Goal: Information Seeking & Learning: Learn about a topic

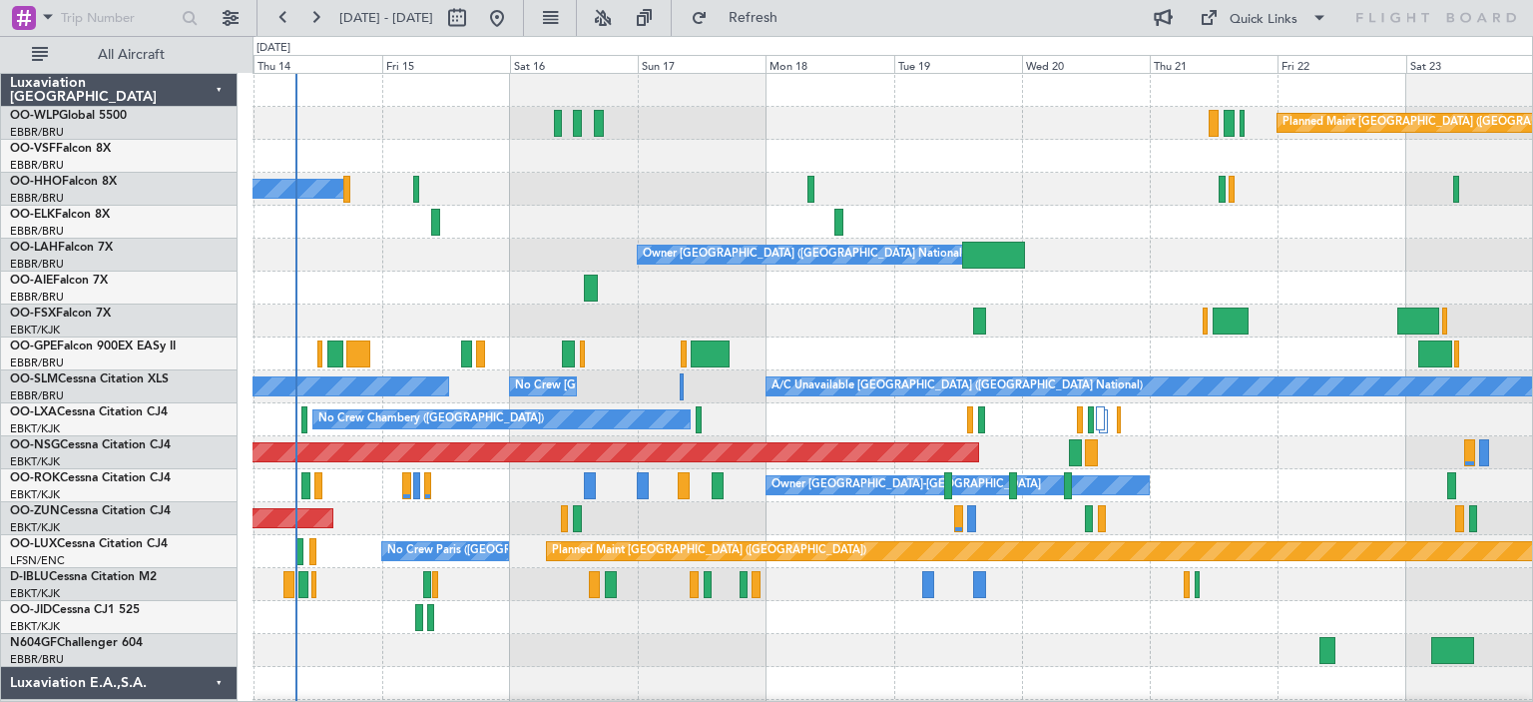
click at [866, 173] on div "A/C Unavailable Geneva (Cointrin)" at bounding box center [893, 189] width 1280 height 33
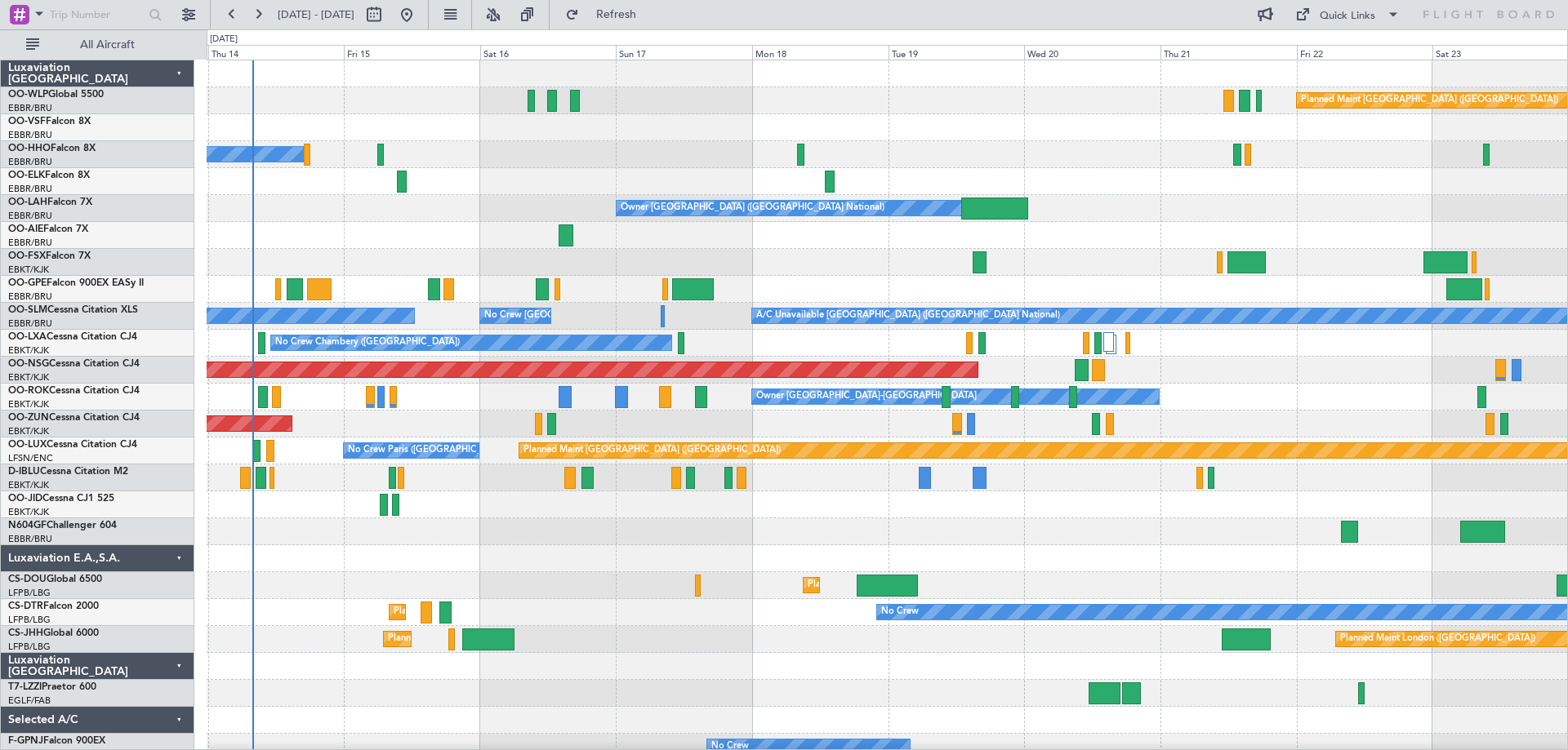
click at [504, 167] on div "A/C Unavailable Geneva (Cointrin)" at bounding box center [887, 155] width 1360 height 27
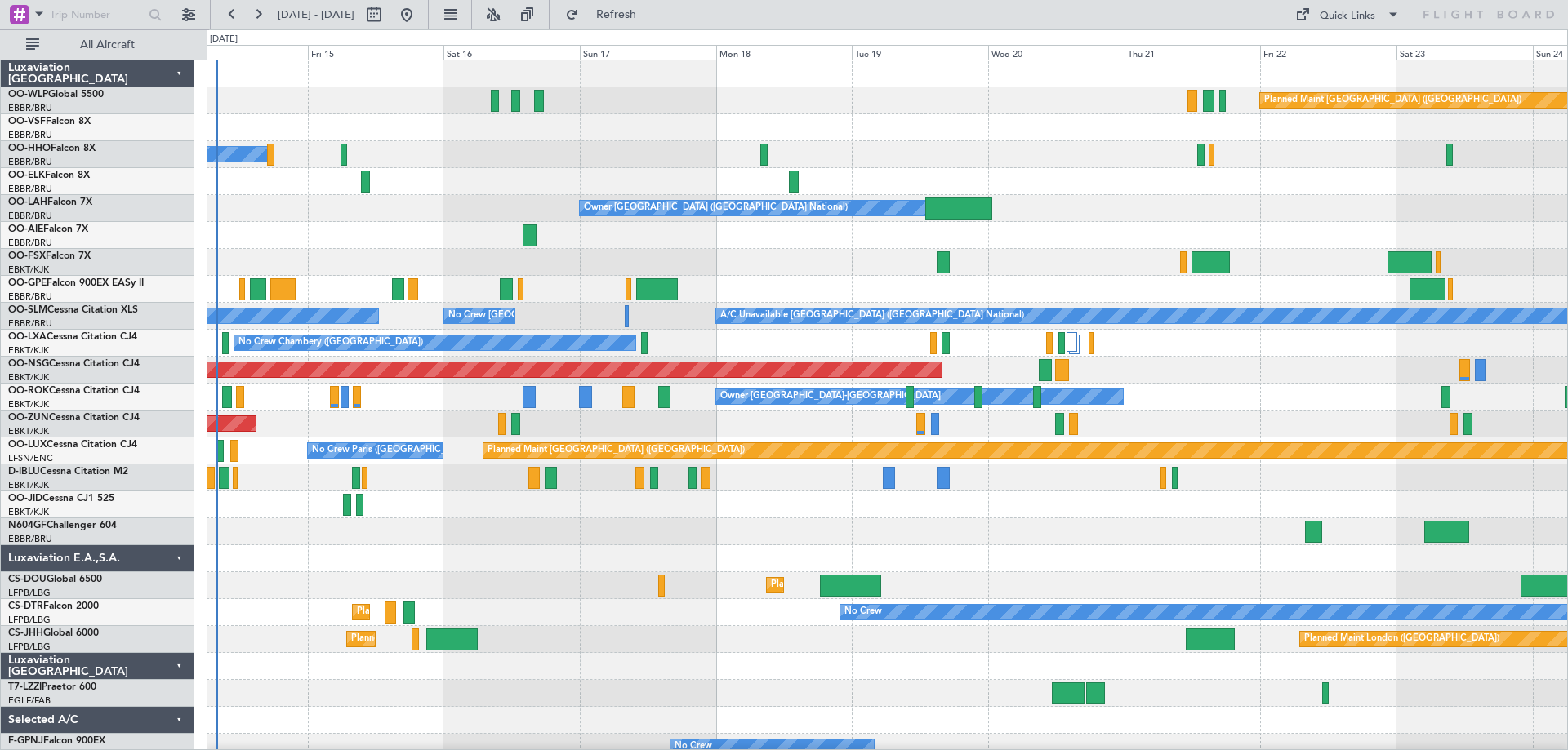
click at [445, 327] on div "Planned Maint [GEOGRAPHIC_DATA] ([GEOGRAPHIC_DATA]) A/C Unavailable Geneva (Coi…" at bounding box center [887, 546] width 1360 height 970
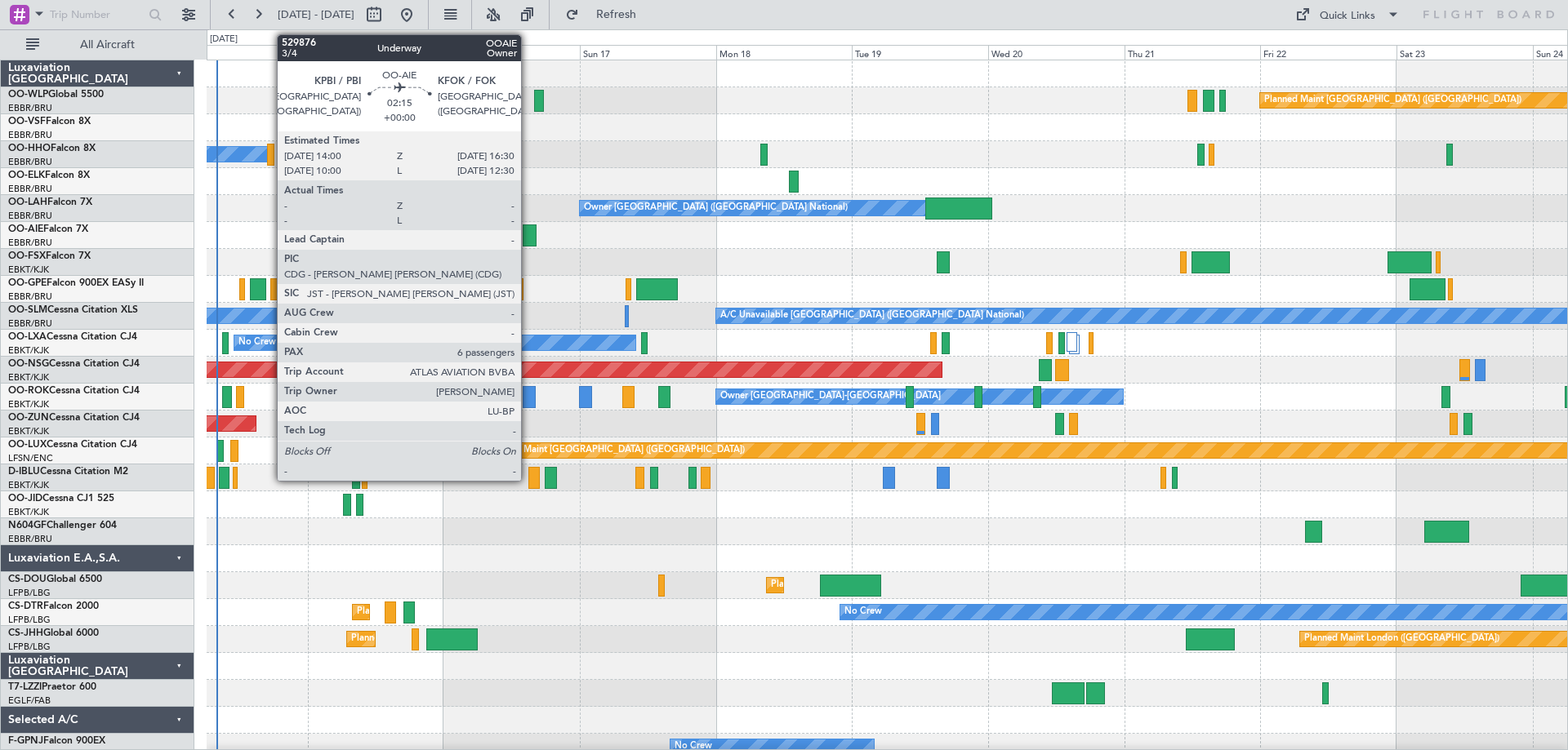
click at [530, 230] on div at bounding box center [530, 236] width 15 height 22
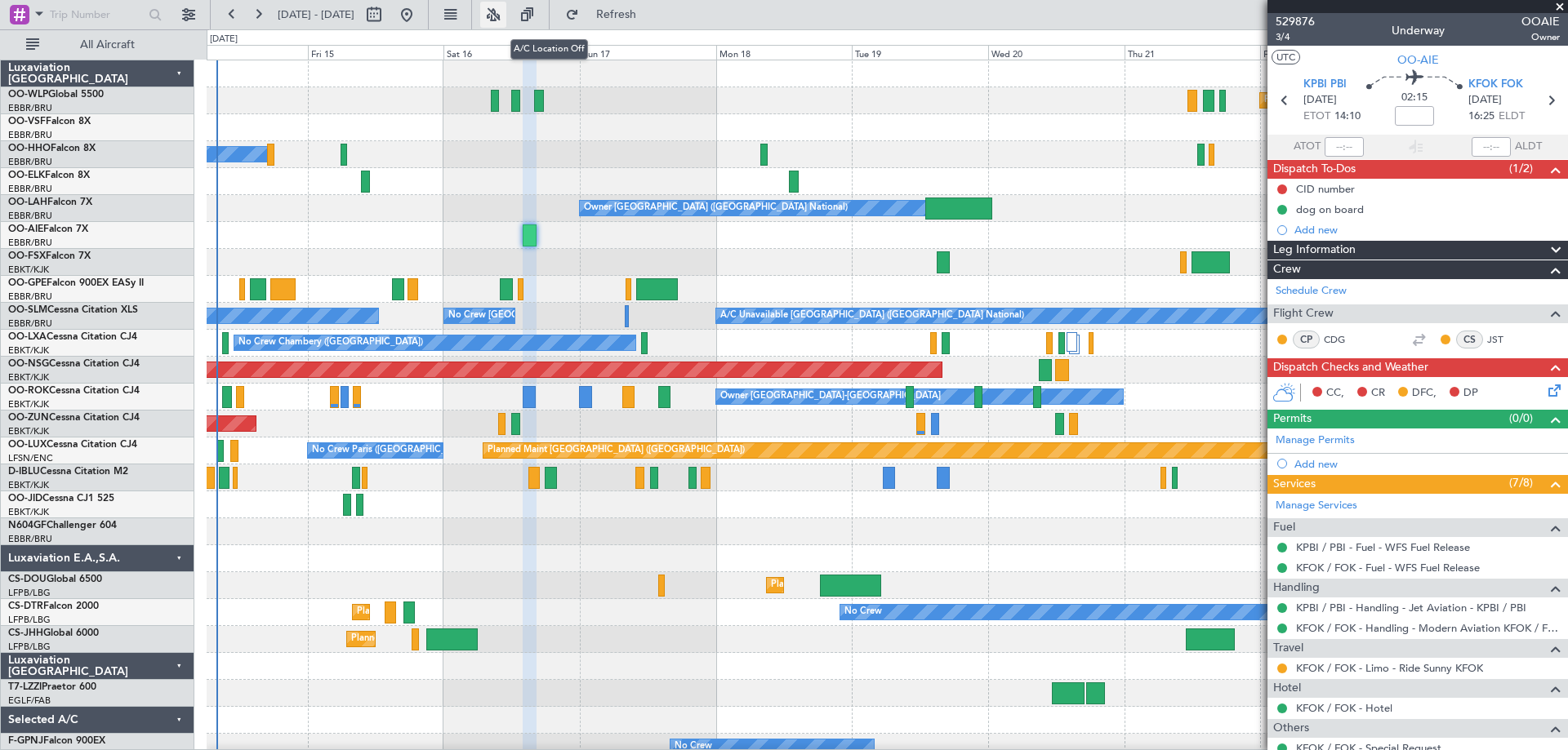
click at [506, 13] on button at bounding box center [493, 15] width 26 height 26
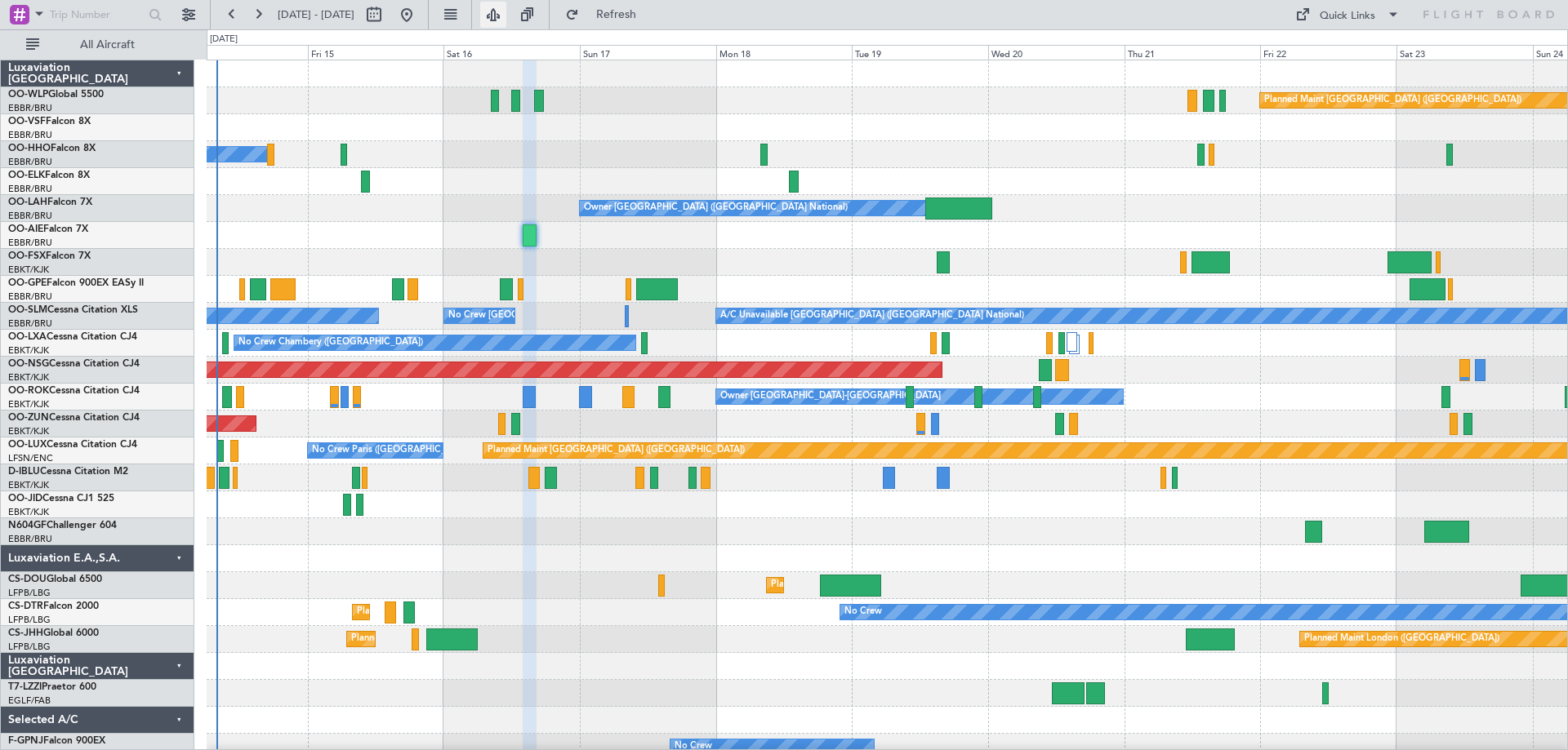
type input "0"
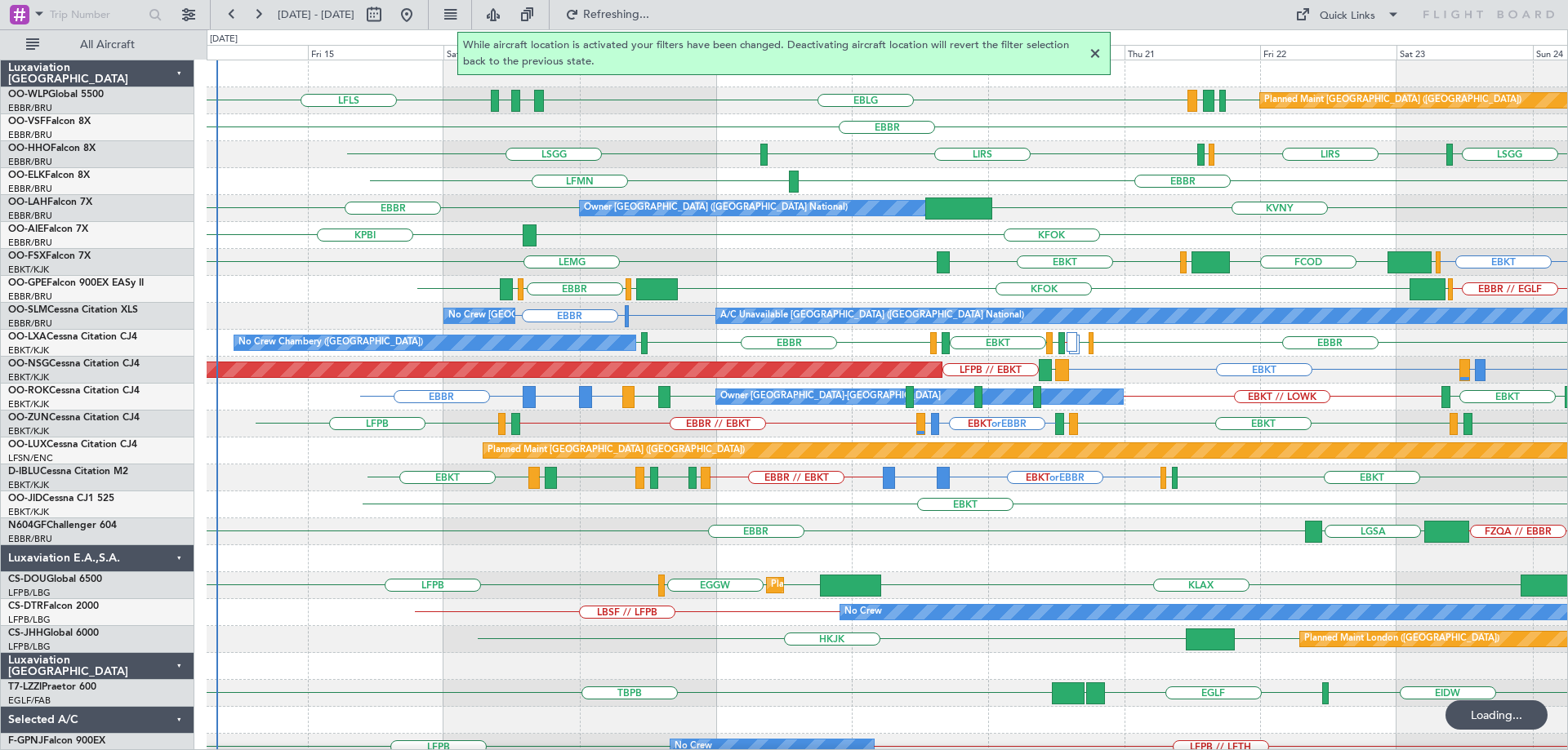
click at [1096, 50] on div at bounding box center [1095, 54] width 20 height 20
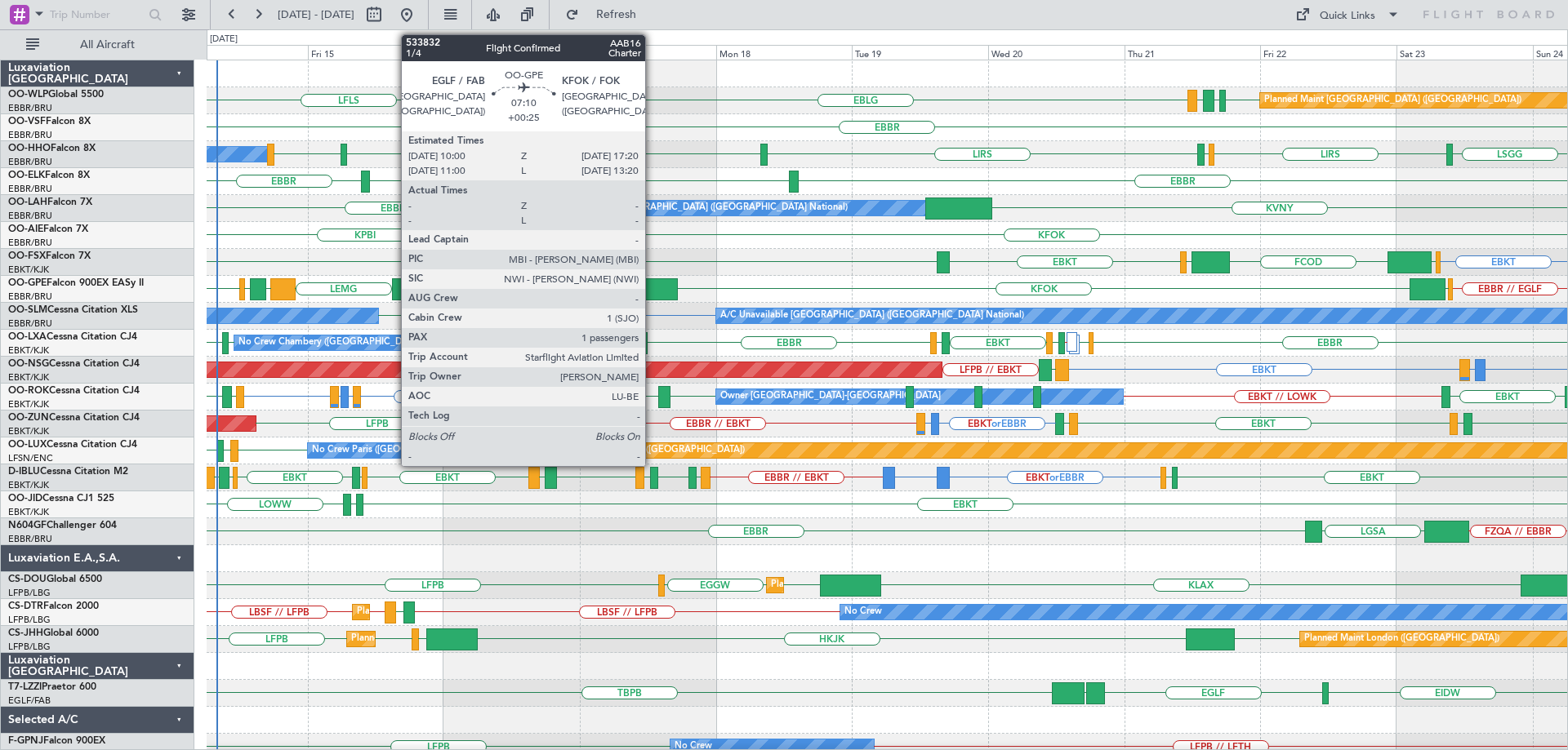
click at [653, 286] on div at bounding box center [657, 289] width 42 height 22
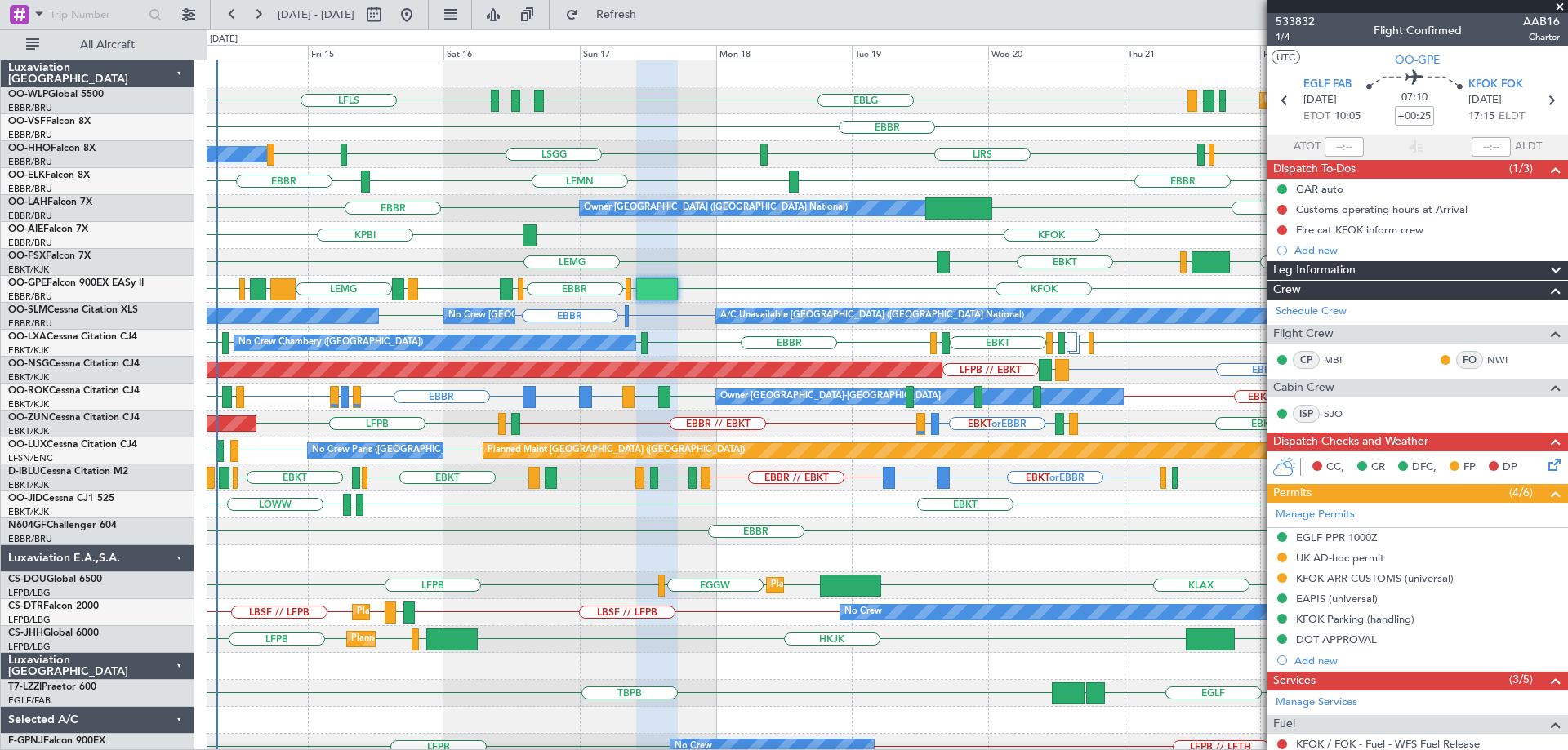
click at [829, 259] on div "EBKT EBKT [GEOGRAPHIC_DATA] EGGW FCOD [GEOGRAPHIC_DATA]" at bounding box center [887, 262] width 1360 height 27
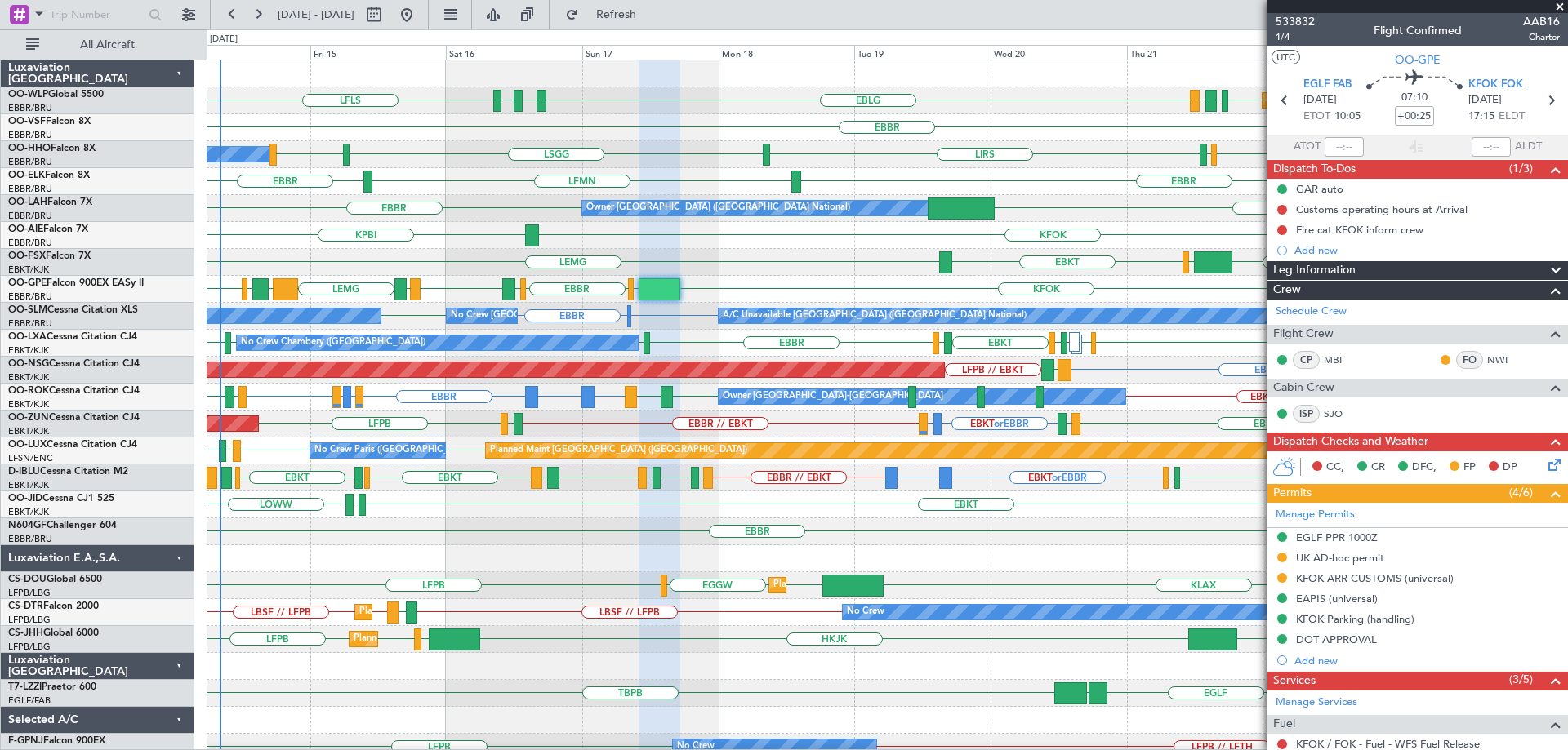
click at [637, 693] on div "LFLS EBLG LDSP EBLG EDDB EBLG LDDU Planned Maint [GEOGRAPHIC_DATA] ([GEOGRAPHIC…" at bounding box center [887, 532] width 1360 height 943
click at [1559, 2] on span at bounding box center [1560, 7] width 16 height 15
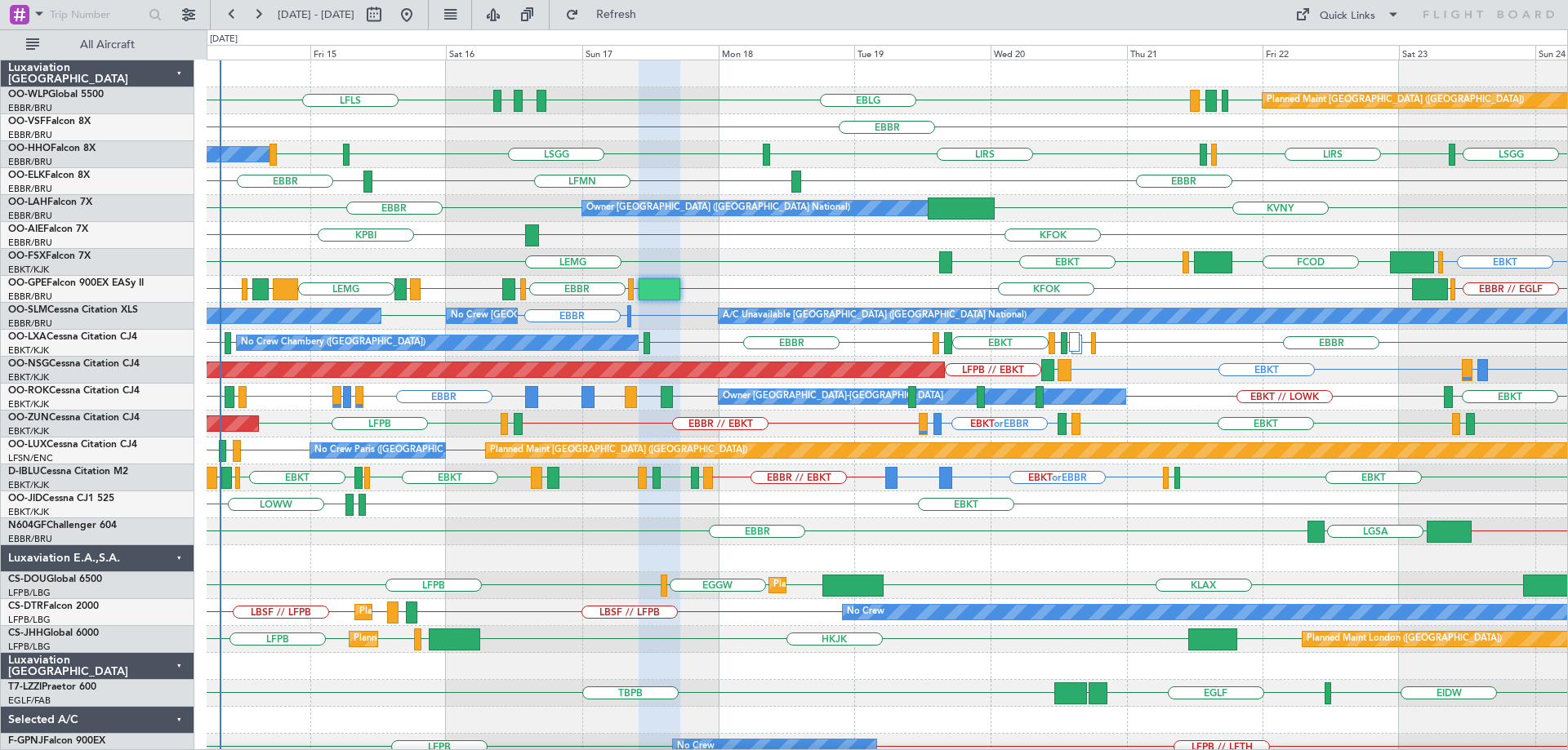
type input "0"
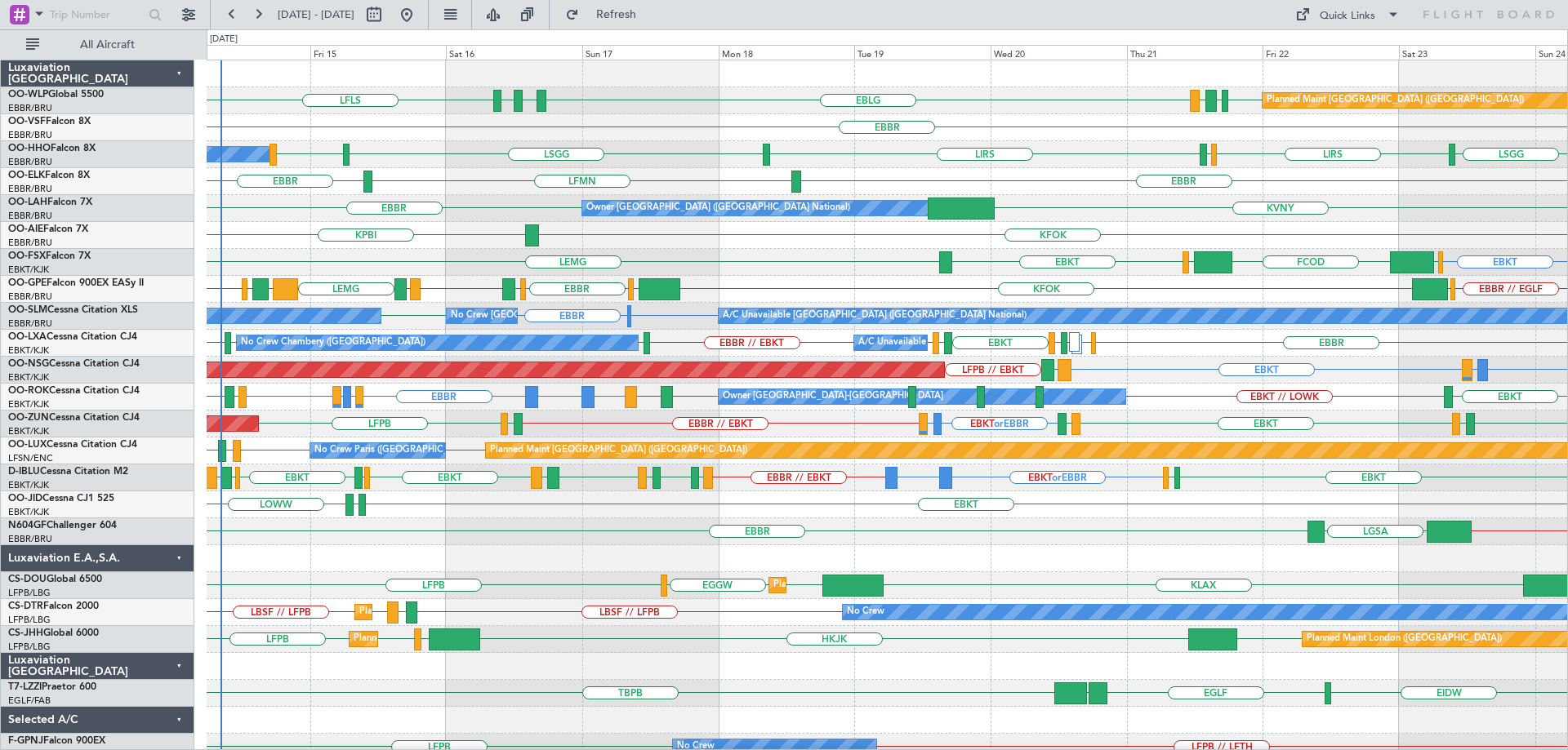
click at [893, 170] on div "EBBR LFMN [GEOGRAPHIC_DATA]" at bounding box center [887, 182] width 1360 height 27
click at [463, 200] on div "EBBR KVNY Owner [GEOGRAPHIC_DATA] (Brussels National)" at bounding box center [887, 209] width 1360 height 27
